Goal: Transaction & Acquisition: Book appointment/travel/reservation

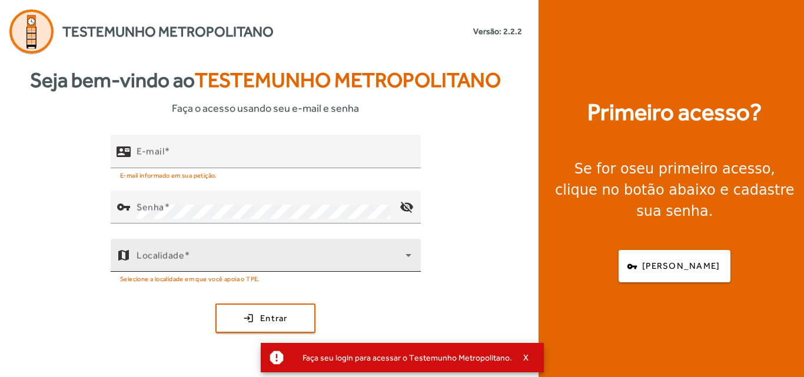
click at [274, 247] on div "Localidade" at bounding box center [274, 255] width 275 height 33
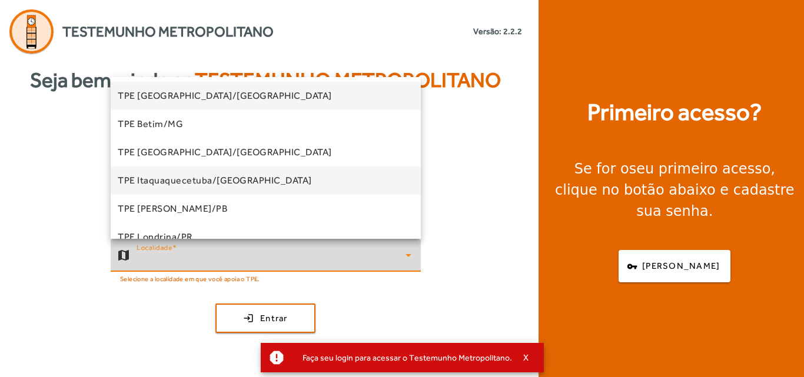
click at [264, 187] on mat-option "TPE Itaquaquecetuba/[GEOGRAPHIC_DATA]" at bounding box center [266, 181] width 310 height 28
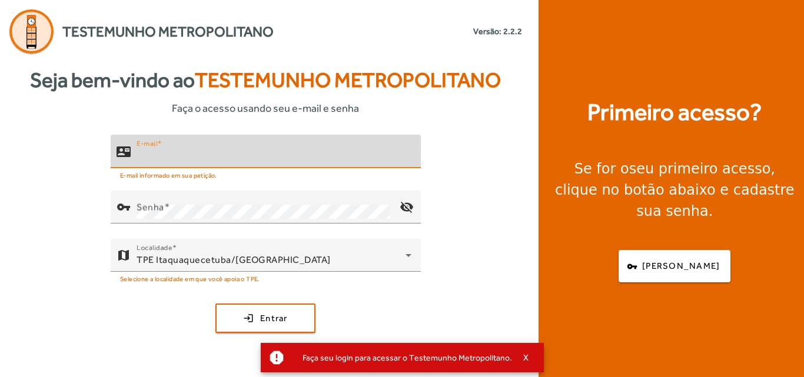
click at [265, 151] on input "E-mail" at bounding box center [274, 156] width 275 height 14
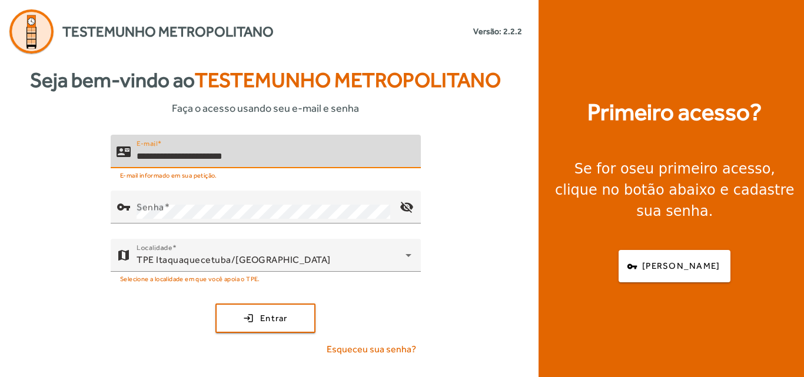
type input "**********"
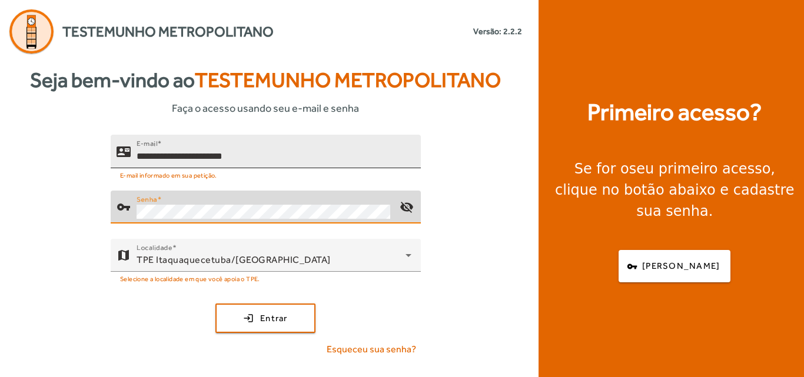
click at [215, 304] on button "login Entrar" at bounding box center [265, 318] width 100 height 29
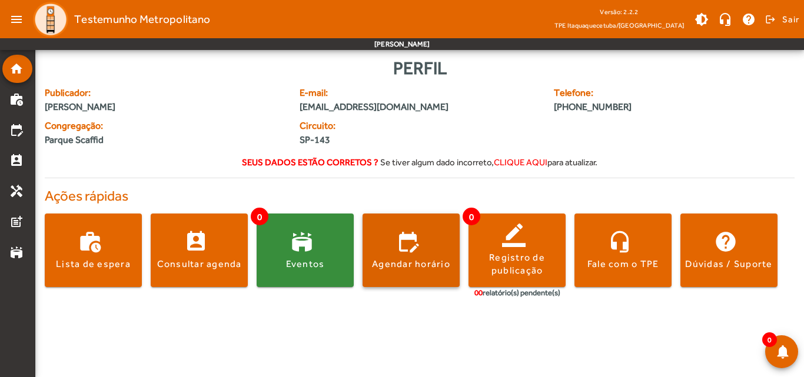
click at [413, 266] on div "Agendar horário" at bounding box center [411, 264] width 78 height 13
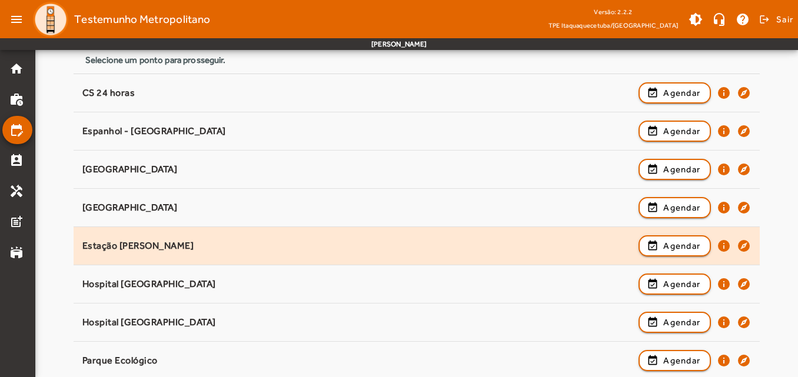
scroll to position [141, 0]
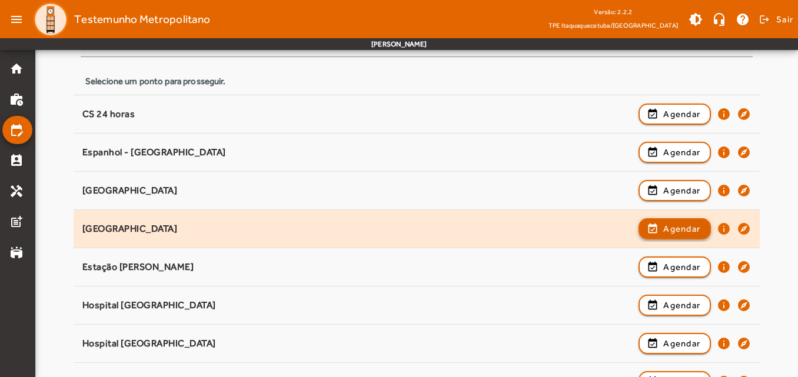
click at [679, 231] on span "Agendar" at bounding box center [681, 229] width 37 height 14
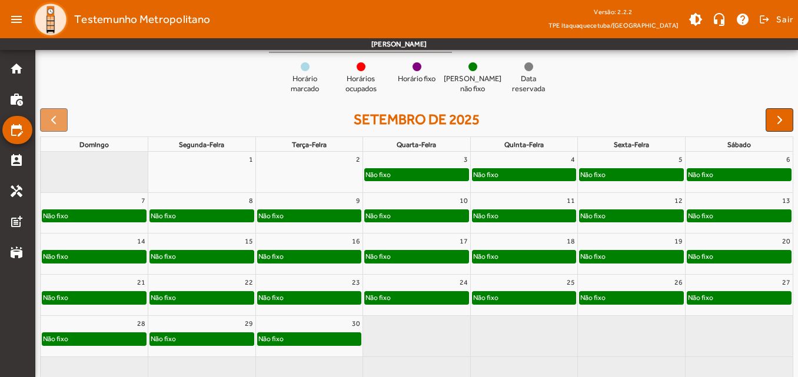
scroll to position [144, 0]
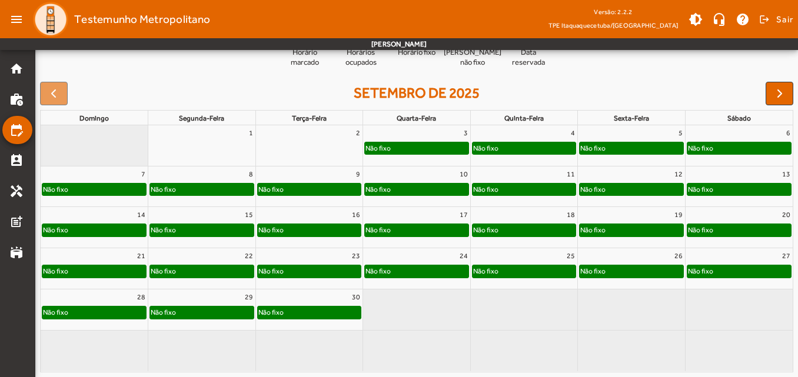
click at [664, 147] on div "Não fixo" at bounding box center [632, 148] width 104 height 12
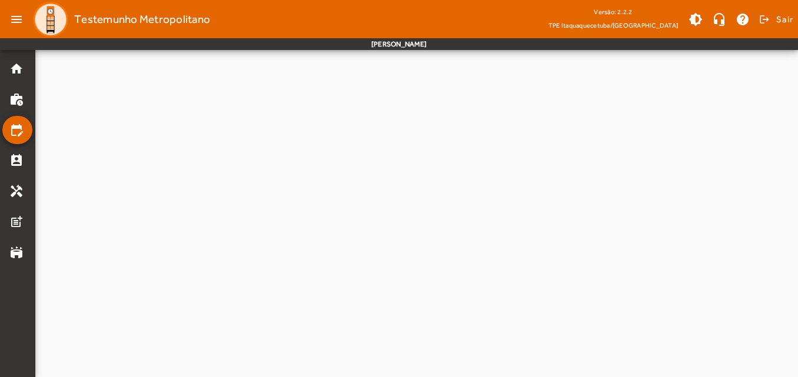
scroll to position [0, 0]
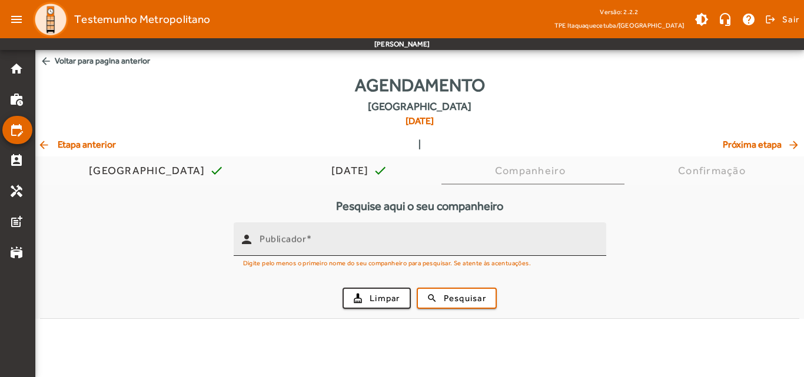
click at [344, 235] on div "Publicador" at bounding box center [428, 239] width 337 height 34
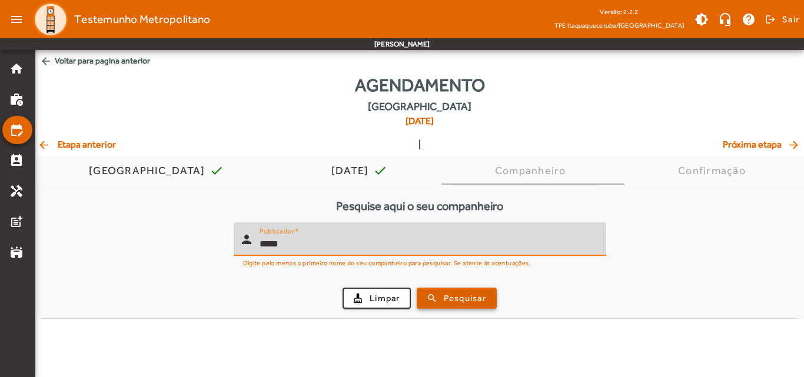
type input "*****"
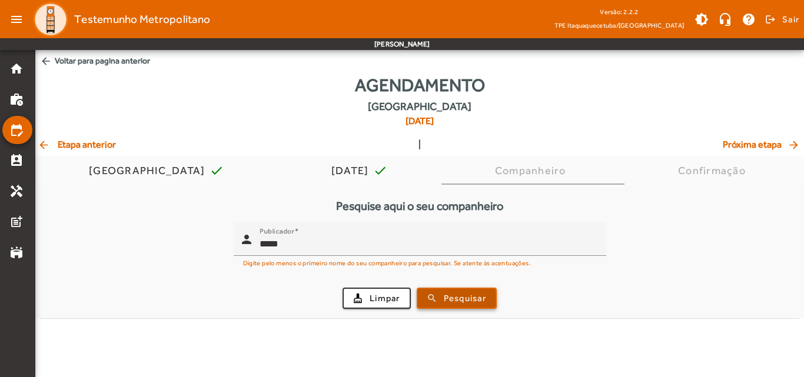
click at [446, 297] on span "Pesquisar" at bounding box center [465, 299] width 42 height 14
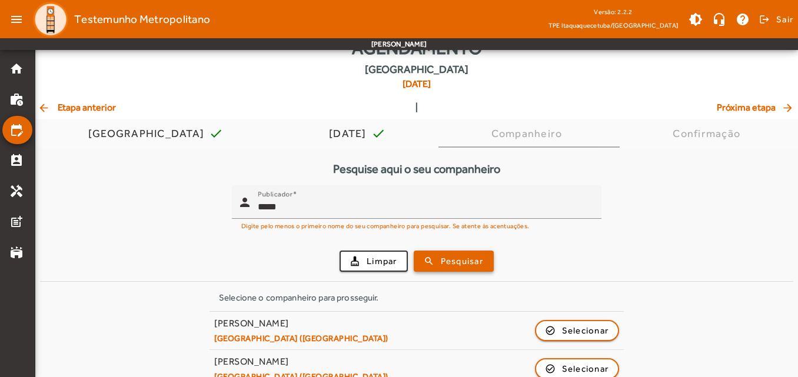
scroll to position [57, 0]
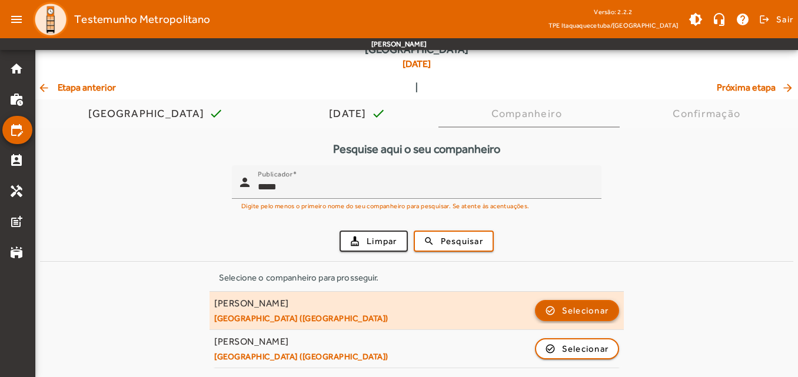
click at [595, 315] on span "Selecionar" at bounding box center [585, 311] width 47 height 14
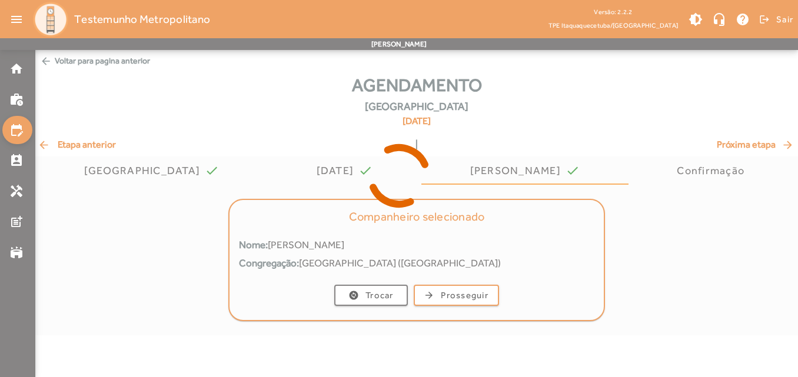
scroll to position [0, 0]
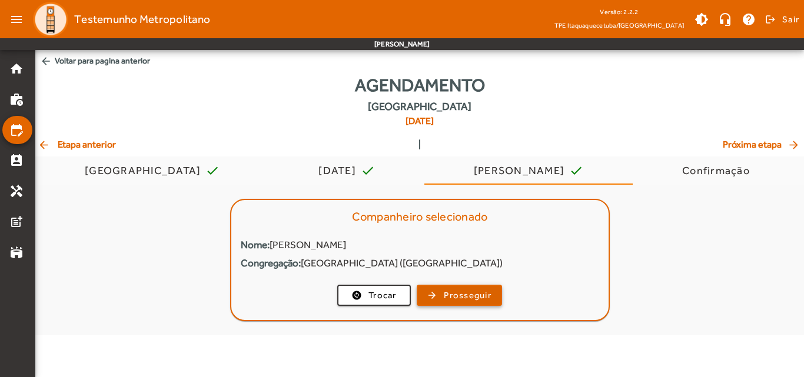
click at [471, 297] on span "Prosseguir" at bounding box center [468, 296] width 48 height 14
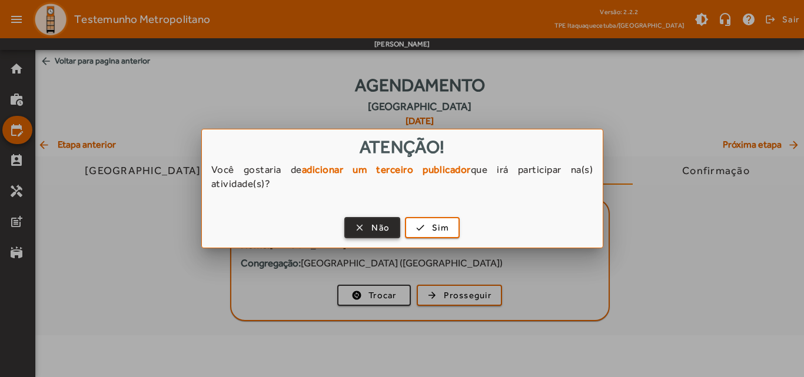
click at [374, 229] on span "Não" at bounding box center [380, 228] width 18 height 14
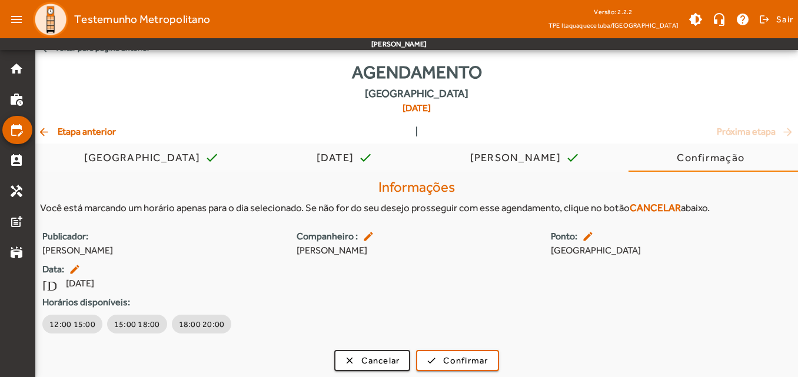
scroll to position [16, 0]
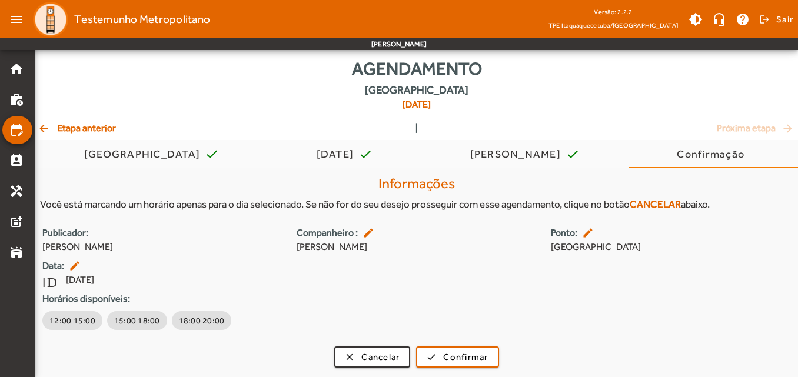
click at [45, 129] on mat-icon "arrow_back" at bounding box center [45, 128] width 14 height 12
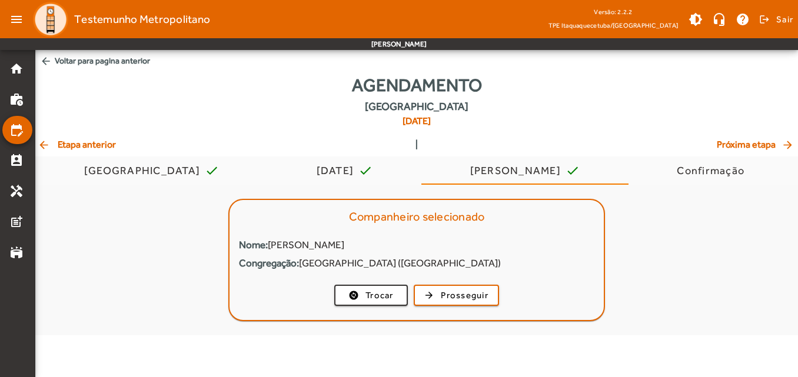
scroll to position [0, 0]
click at [48, 64] on mat-icon "arrow_back" at bounding box center [46, 61] width 12 height 12
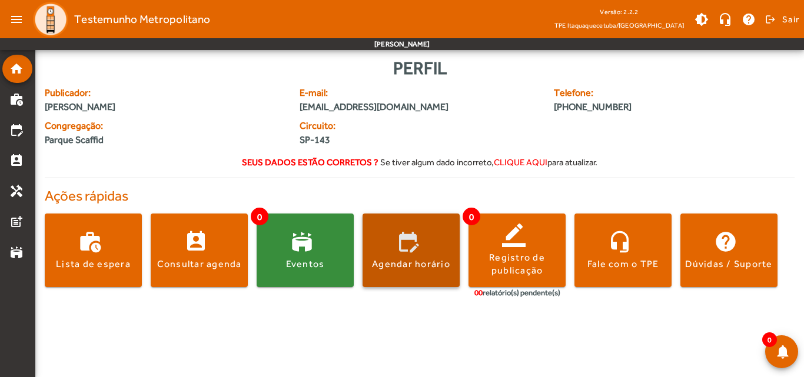
click at [411, 255] on span at bounding box center [411, 251] width 97 height 28
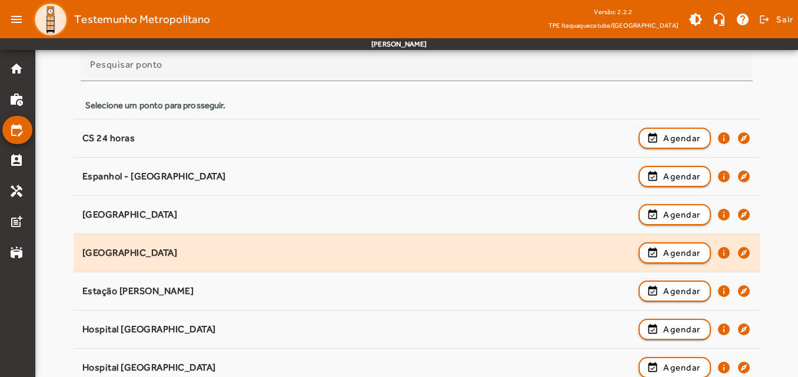
scroll to position [118, 0]
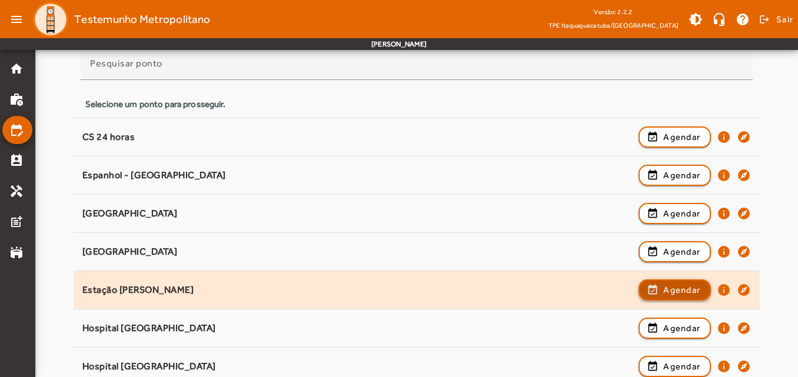
click at [669, 291] on span "Agendar" at bounding box center [681, 290] width 37 height 14
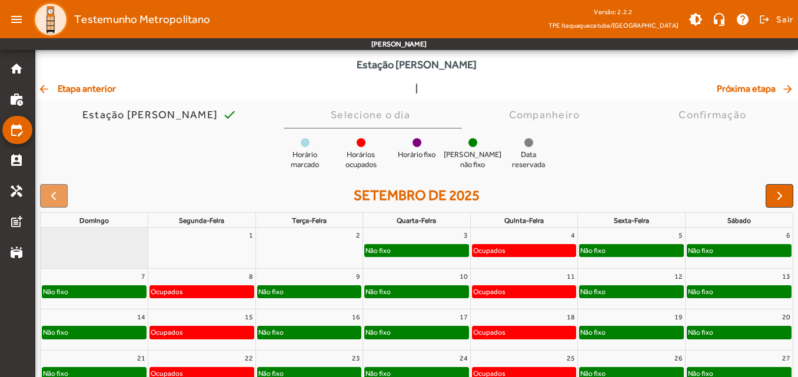
scroll to position [59, 0]
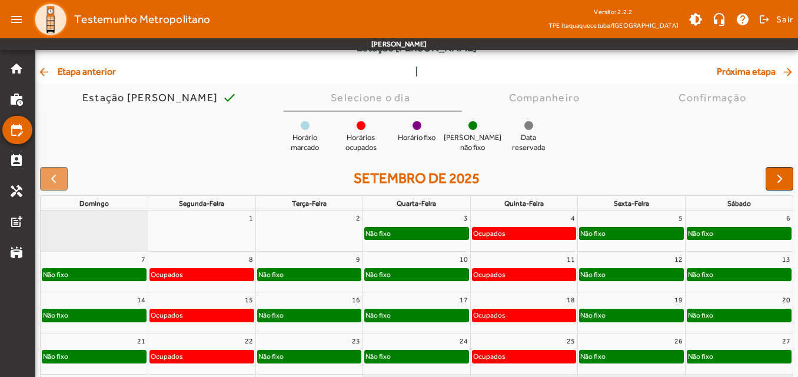
click at [678, 232] on div "Não fixo" at bounding box center [632, 234] width 104 height 12
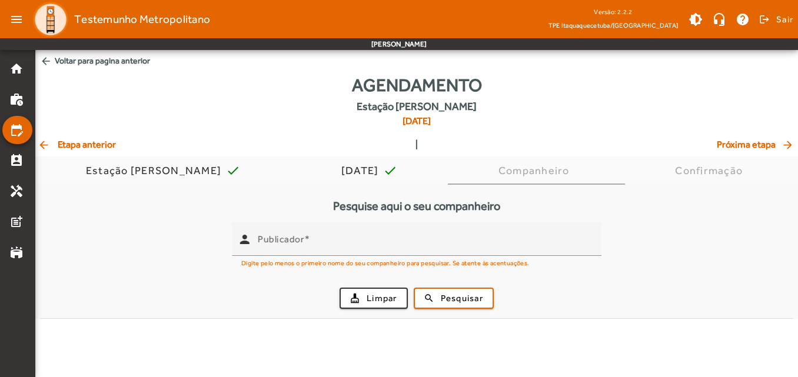
scroll to position [0, 0]
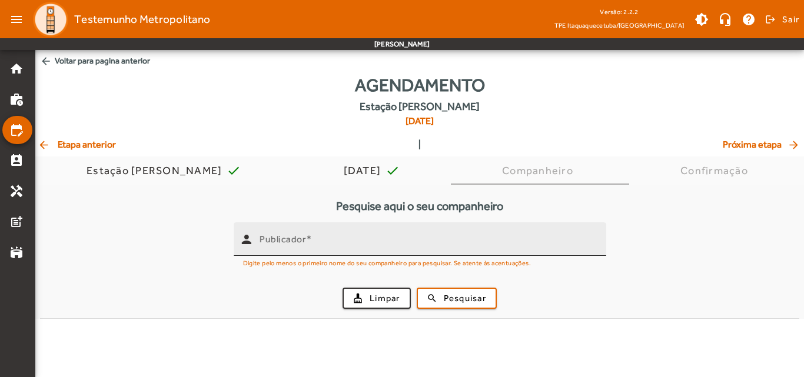
click at [364, 242] on input "Publicador" at bounding box center [428, 244] width 337 height 14
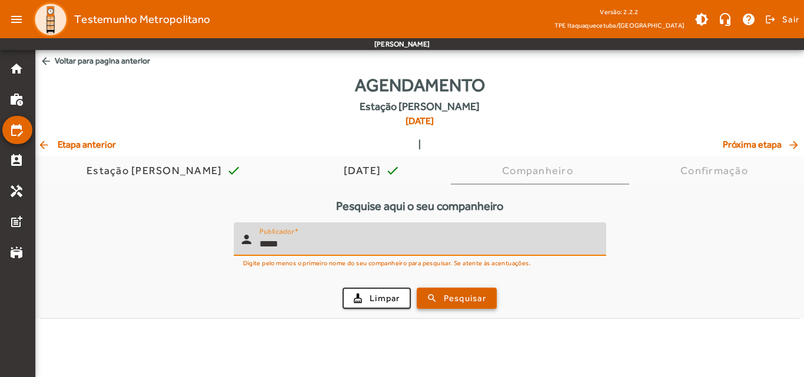
type input "*****"
click at [438, 303] on span "submit" at bounding box center [457, 298] width 78 height 28
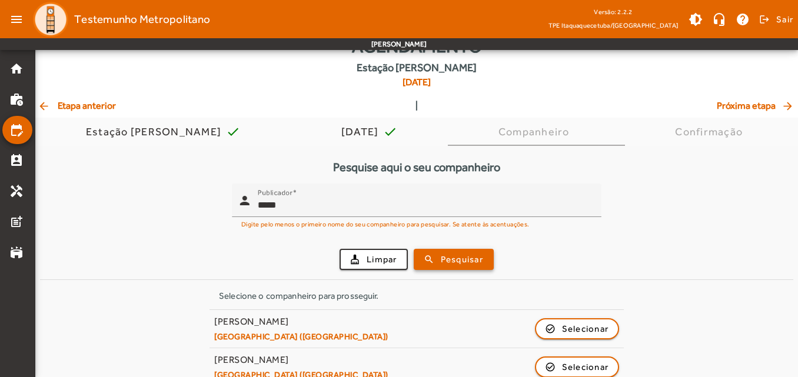
scroll to position [57, 0]
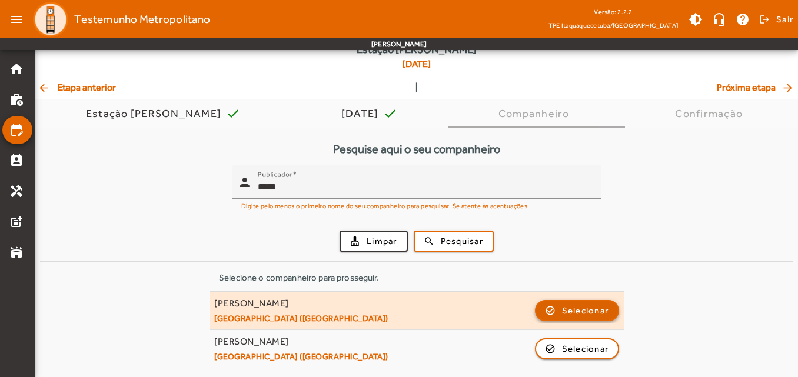
click at [579, 307] on span "Selecionar" at bounding box center [585, 311] width 47 height 14
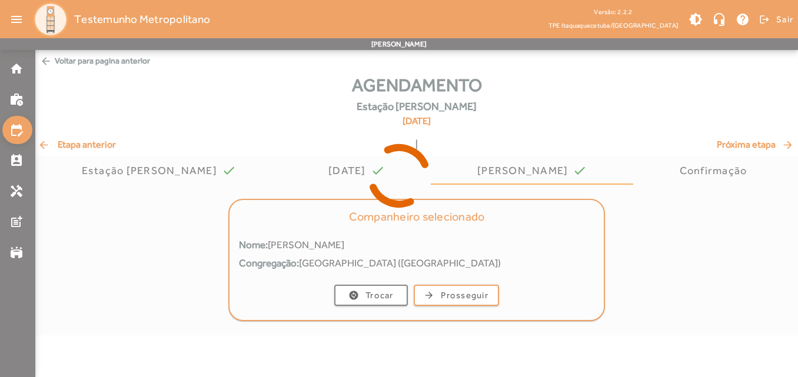
scroll to position [0, 0]
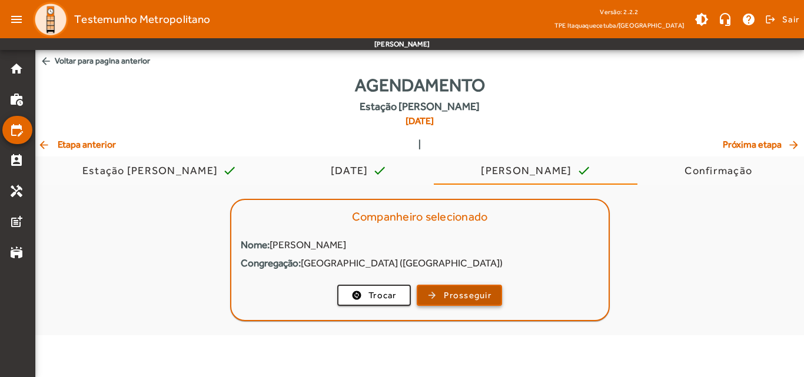
click at [477, 299] on span "Prosseguir" at bounding box center [468, 296] width 48 height 14
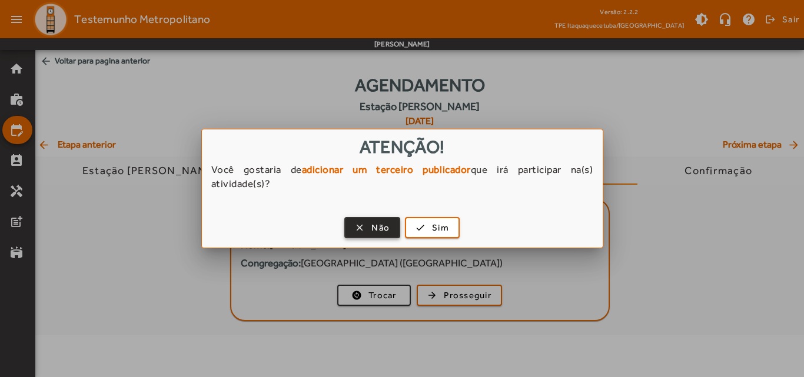
click at [391, 233] on span "button" at bounding box center [372, 228] width 54 height 28
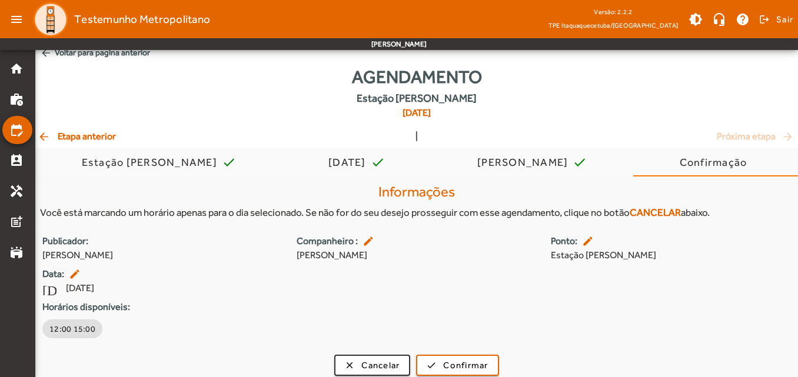
scroll to position [16, 0]
